Goal: Find specific page/section: Find specific page/section

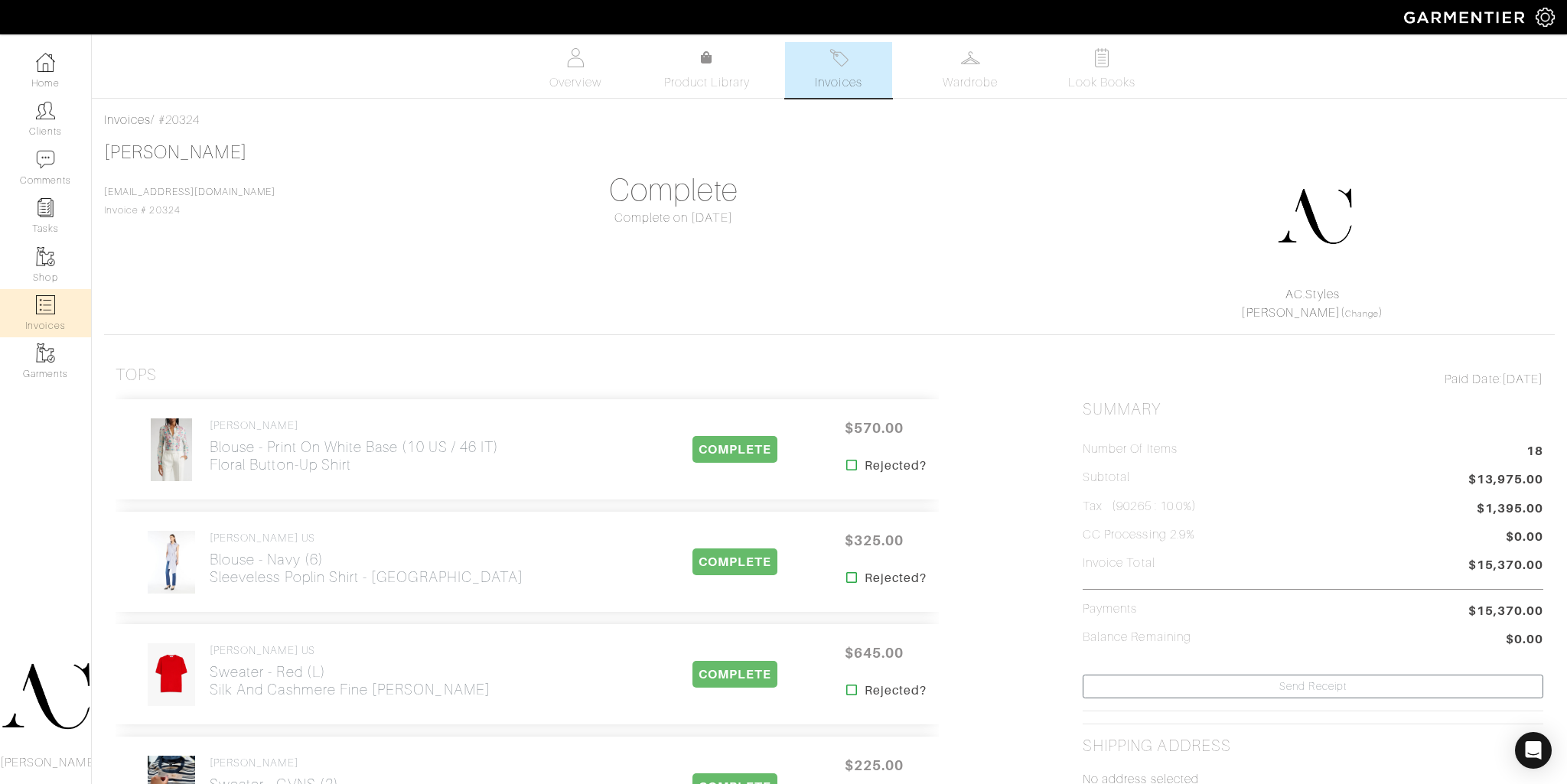
click at [39, 312] on img at bounding box center [45, 304] width 19 height 19
select select
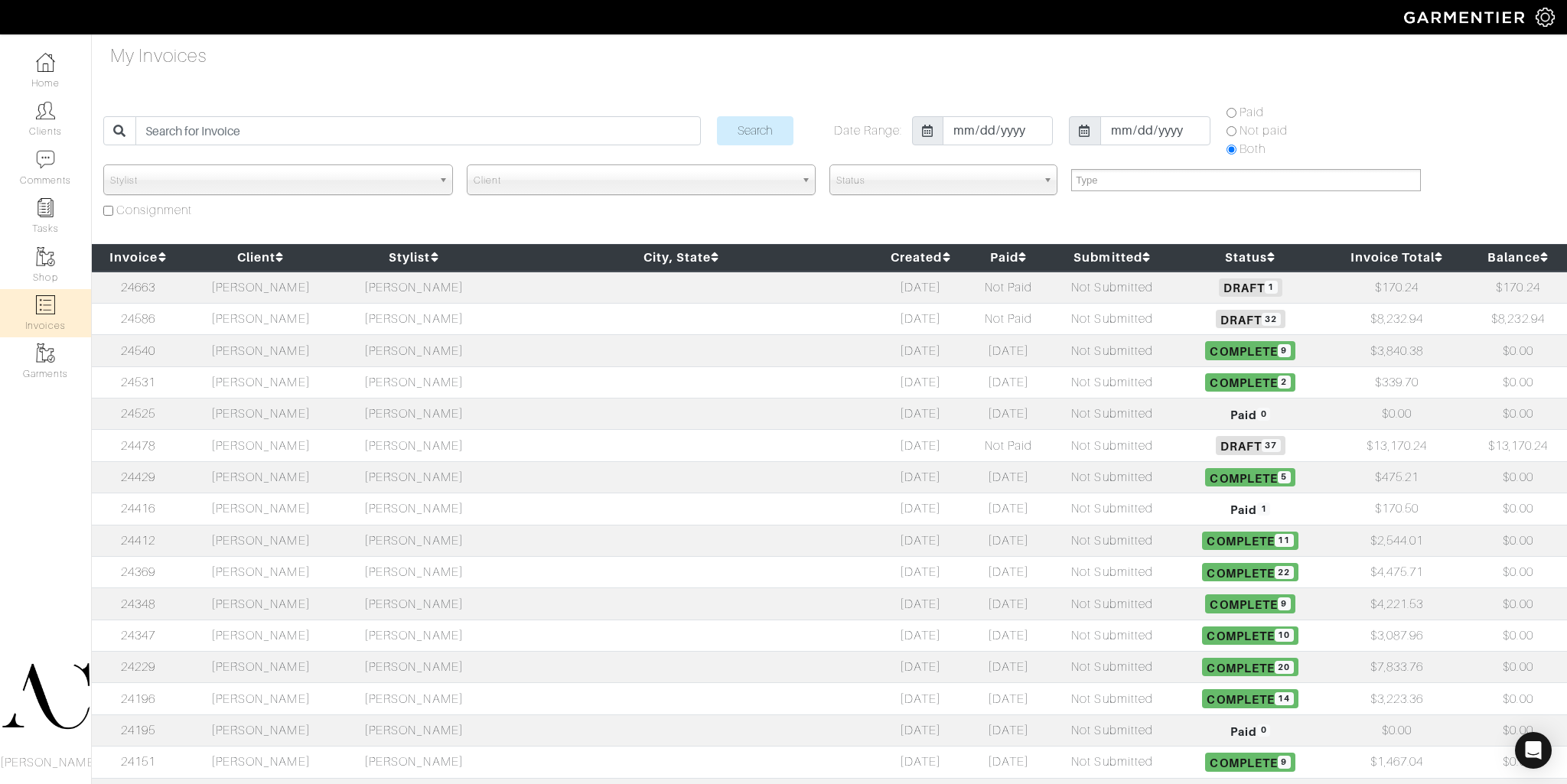
click at [305, 346] on td "[PERSON_NAME]" at bounding box center [261, 351] width 153 height 32
select select
click at [320, 632] on td "Sonia Kastner" at bounding box center [261, 636] width 153 height 32
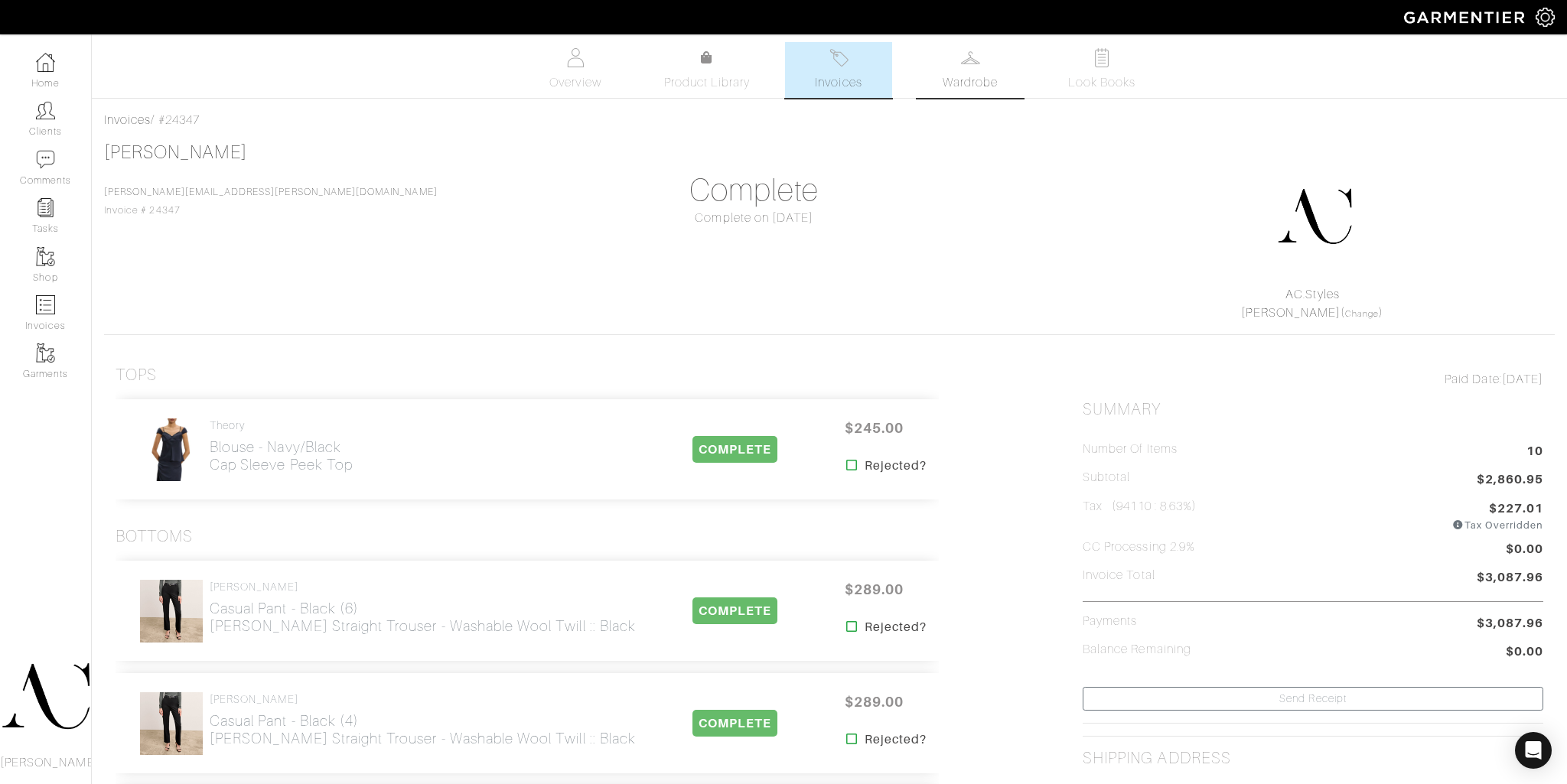
click at [954, 89] on span "Wardrobe" at bounding box center [970, 83] width 55 height 19
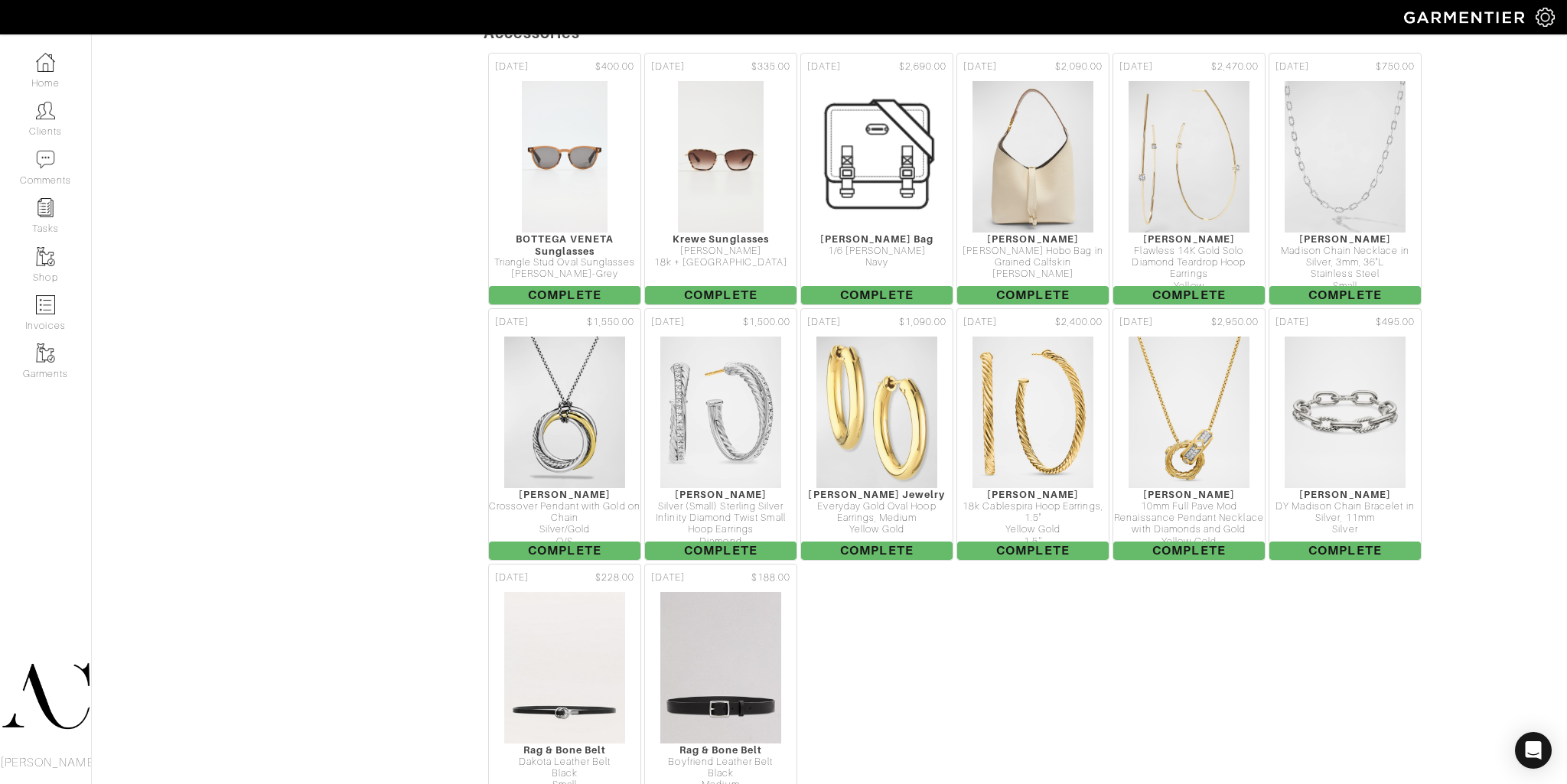
scroll to position [2999, 0]
